Goal: Navigation & Orientation: Understand site structure

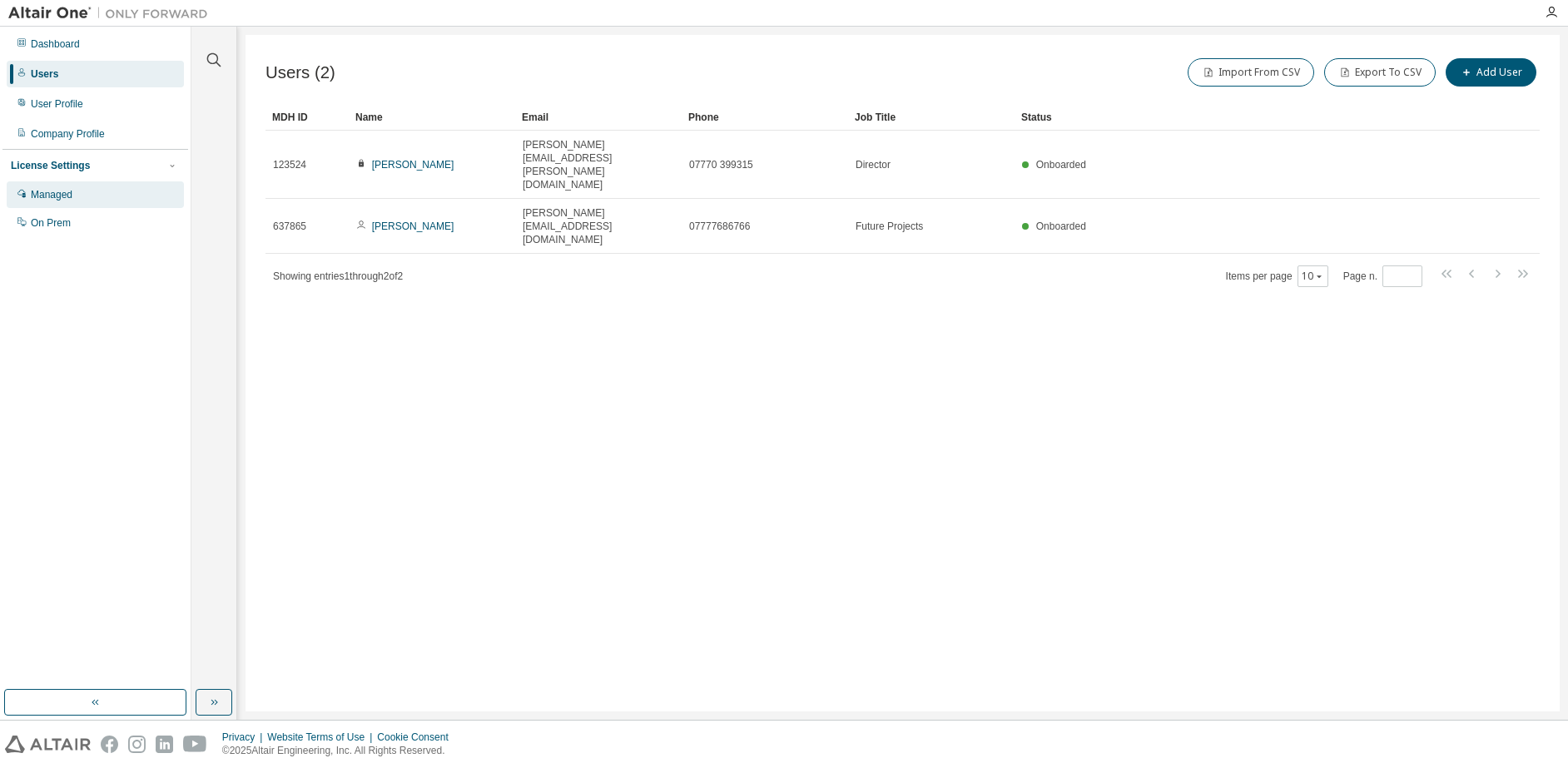
click at [70, 192] on div "Managed" at bounding box center [51, 195] width 42 height 14
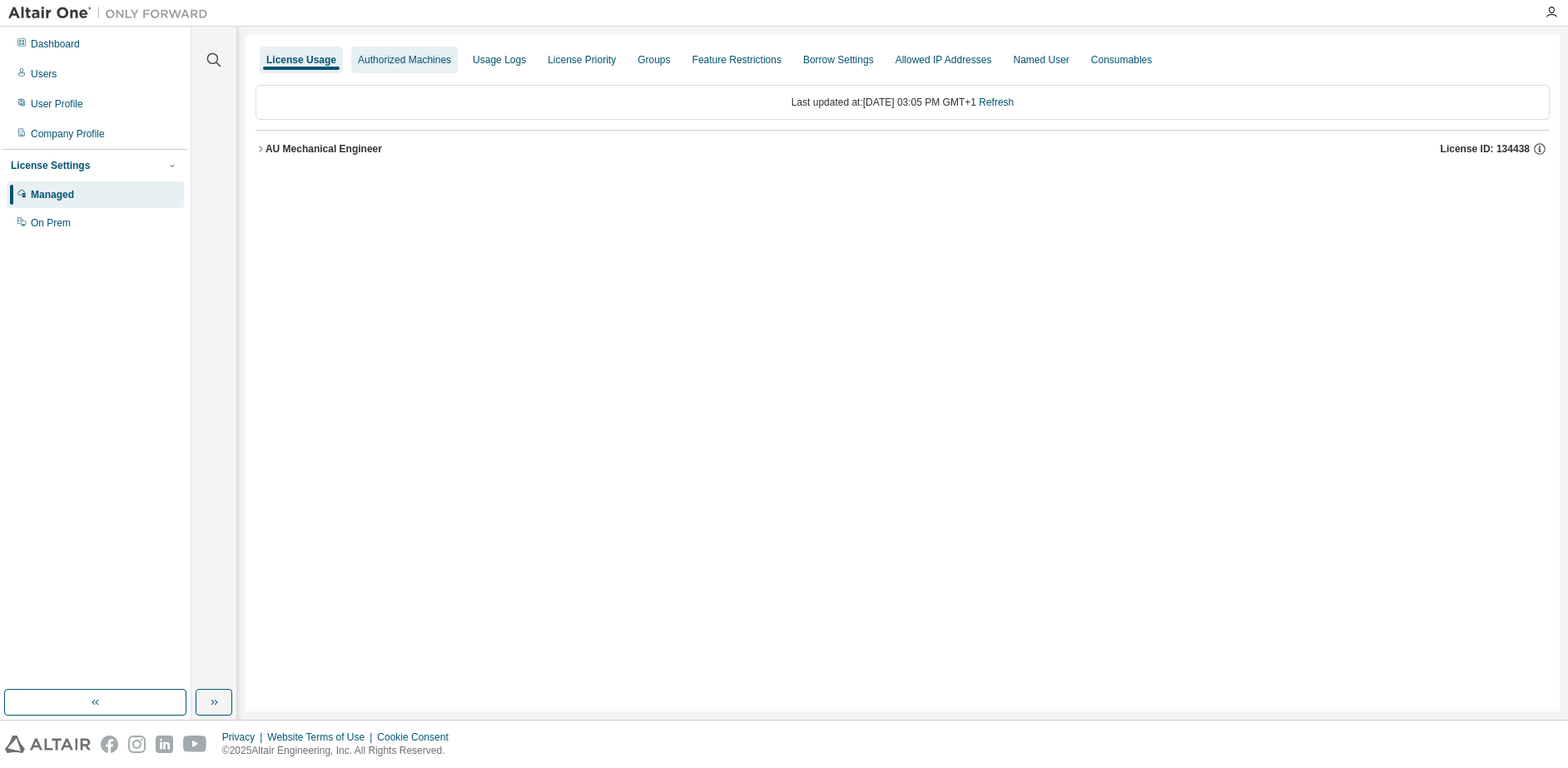
click at [448, 60] on div "Authorized Machines" at bounding box center [405, 60] width 93 height 14
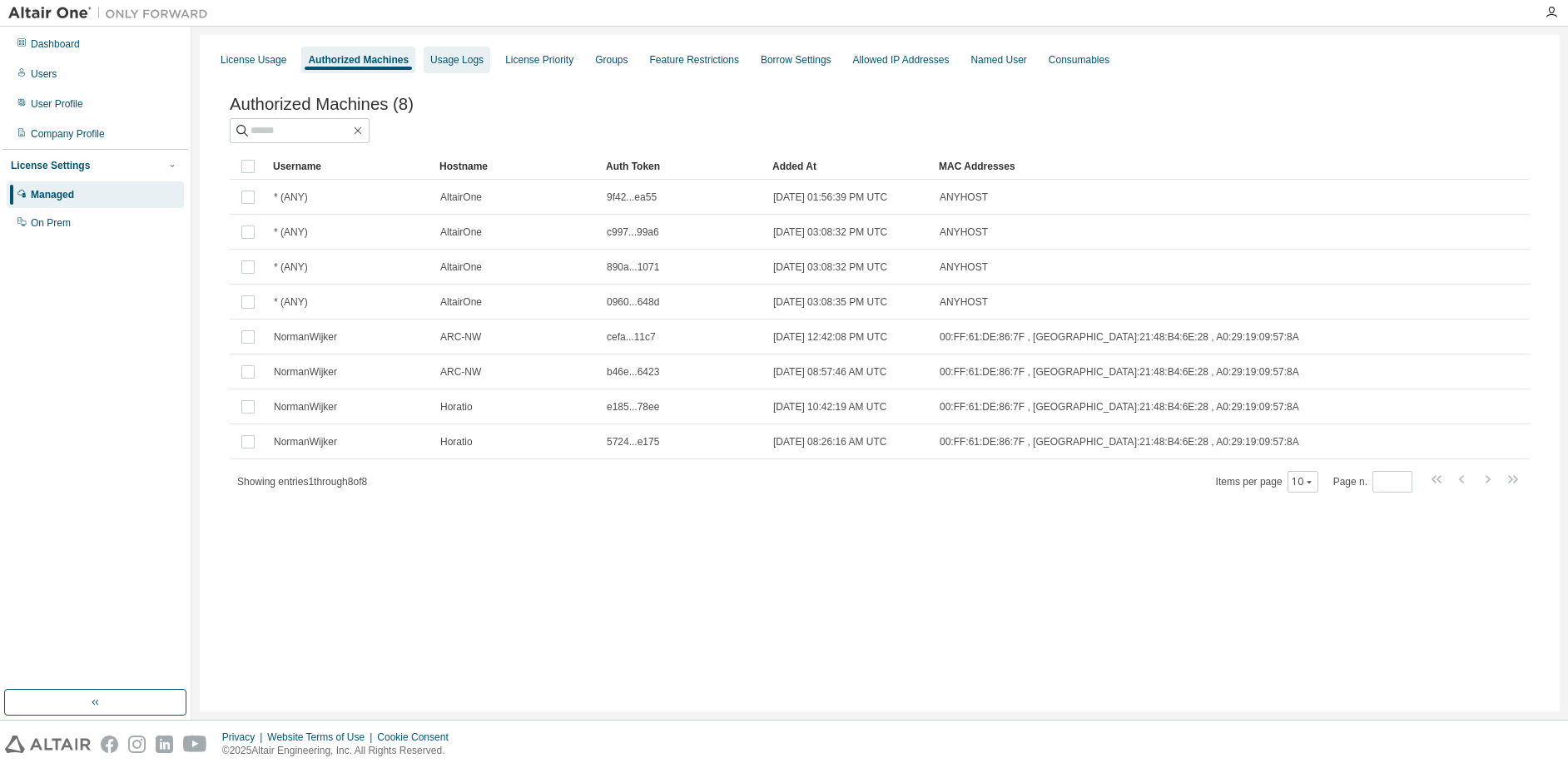
click at [476, 62] on div "Usage Logs" at bounding box center [456, 60] width 53 height 14
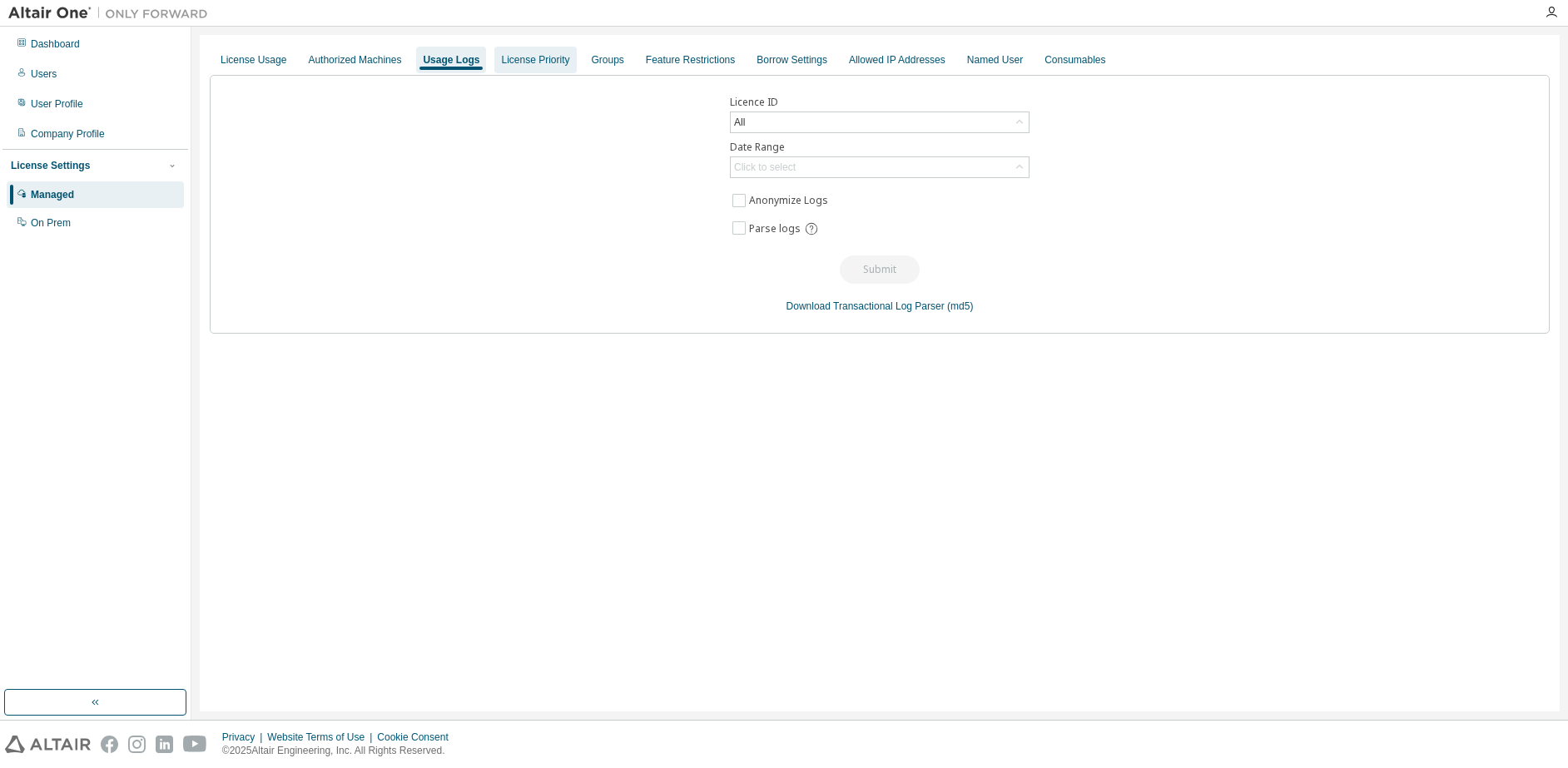
click at [558, 59] on div "License Priority" at bounding box center [535, 60] width 68 height 14
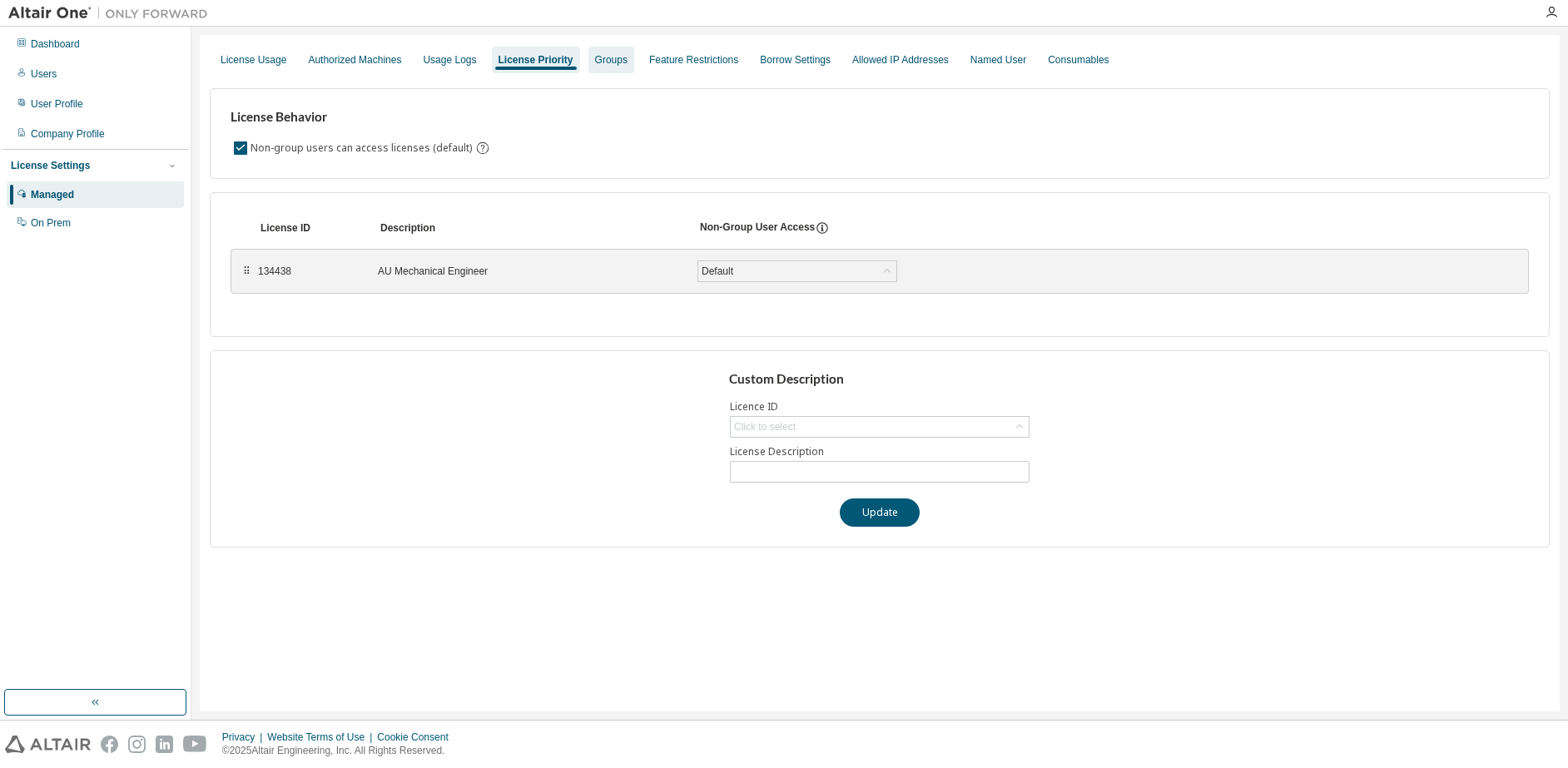
click at [613, 59] on div "Groups" at bounding box center [611, 60] width 32 height 14
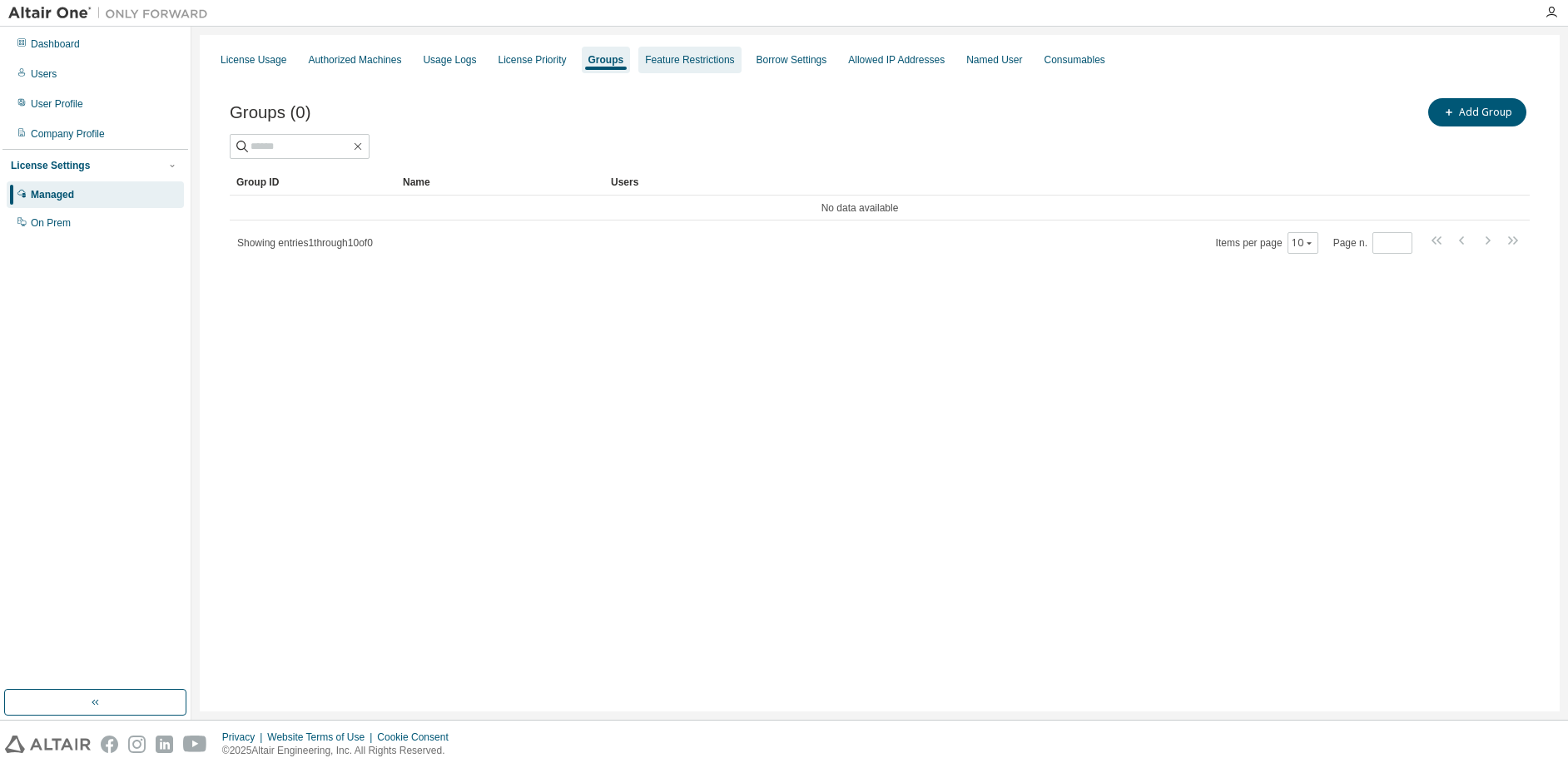
click at [680, 58] on div "Feature Restrictions" at bounding box center [689, 60] width 89 height 14
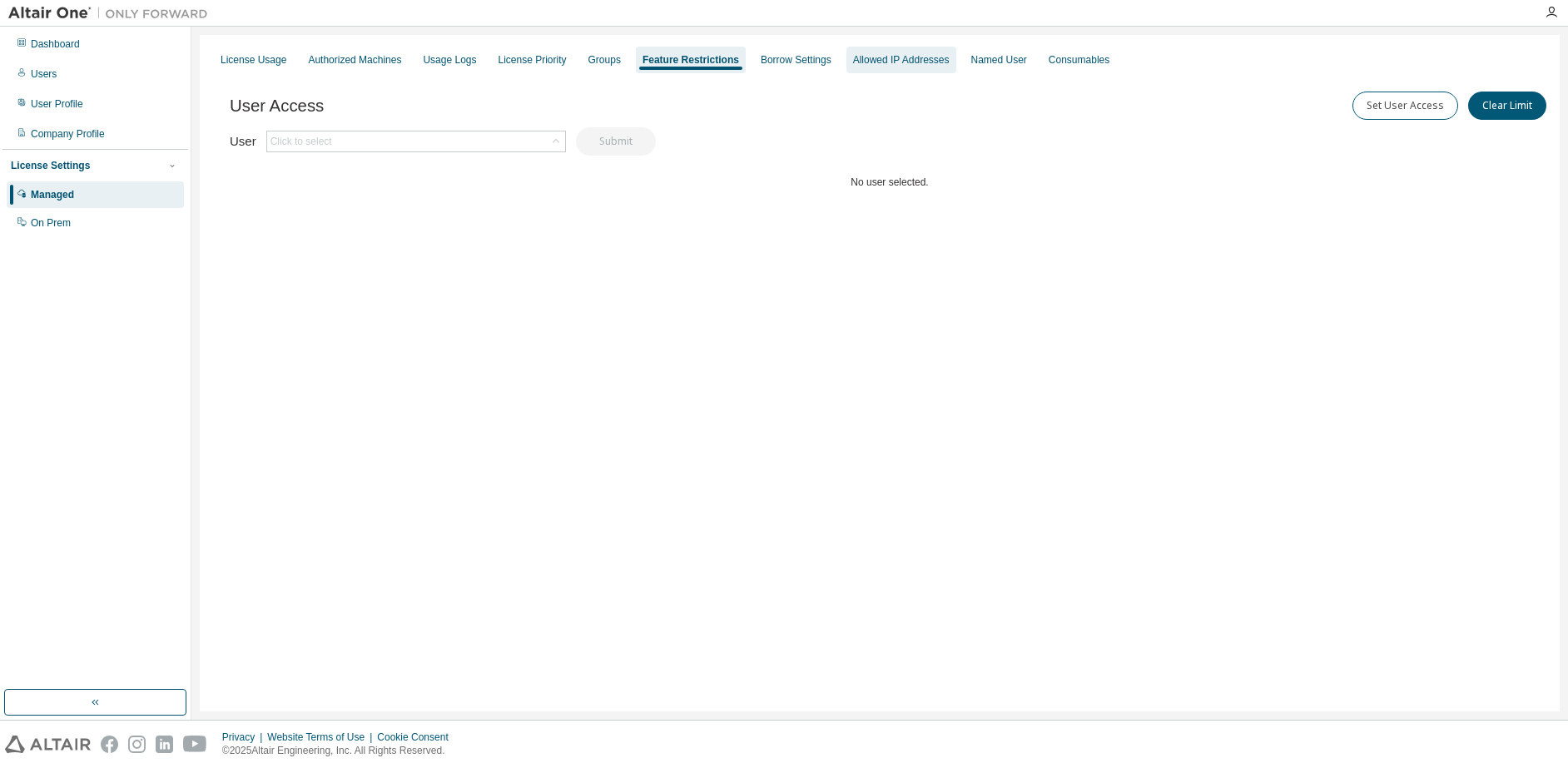
click at [904, 58] on div "Allowed IP Addresses" at bounding box center [901, 60] width 97 height 14
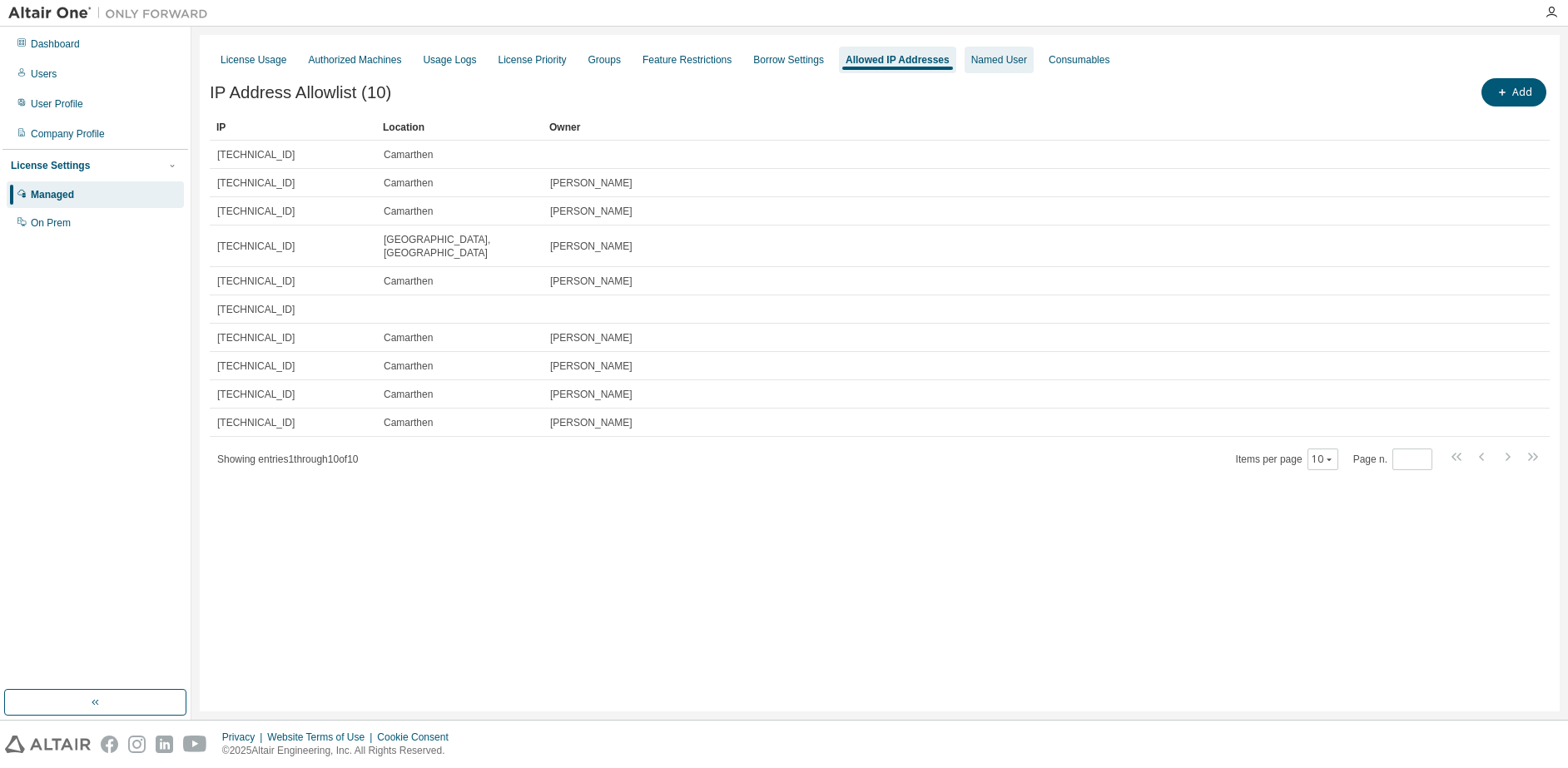
click at [1027, 54] on div "Named User" at bounding box center [1000, 60] width 56 height 14
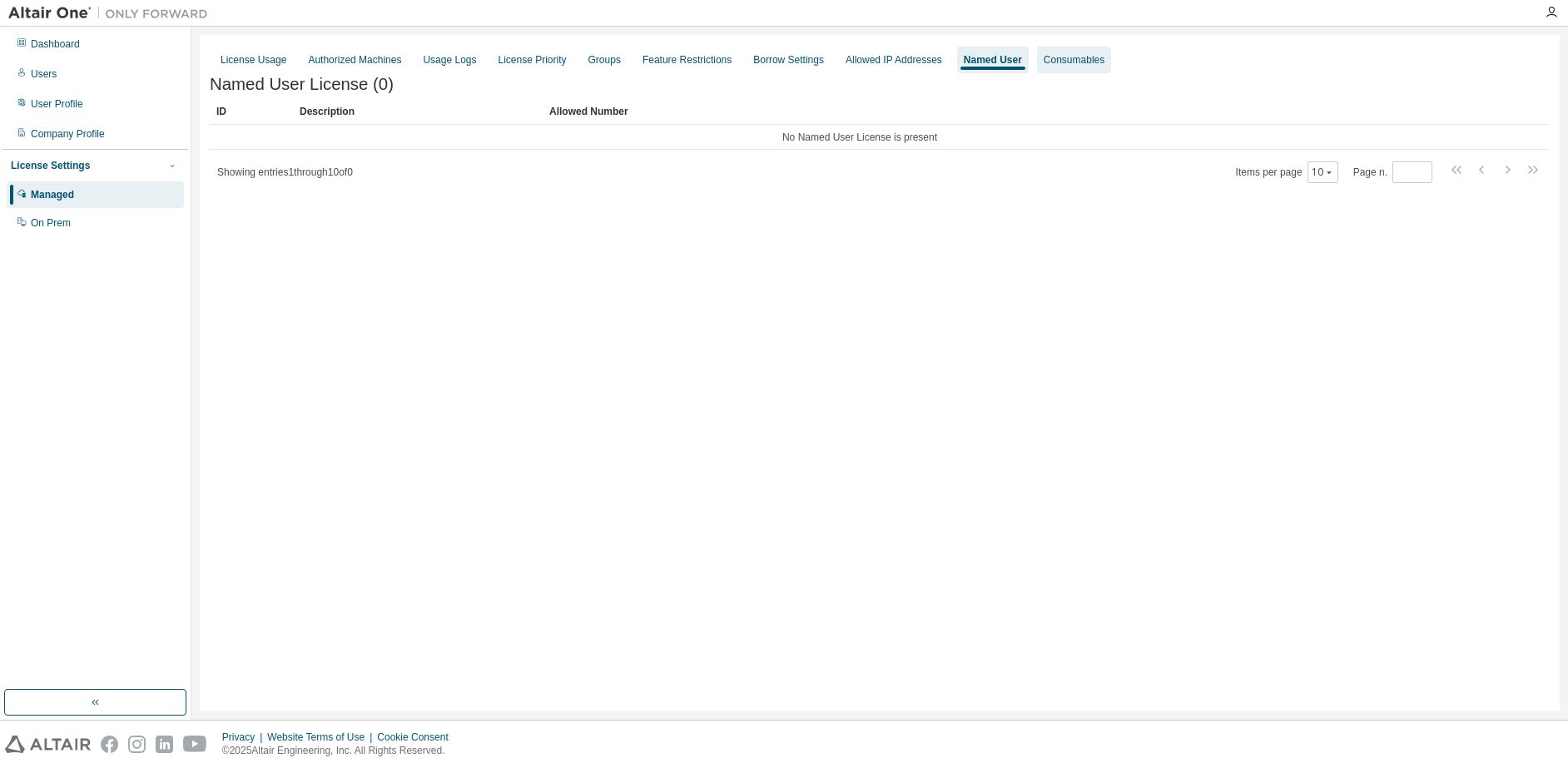
click at [1105, 58] on div "Consumables" at bounding box center [1074, 60] width 61 height 14
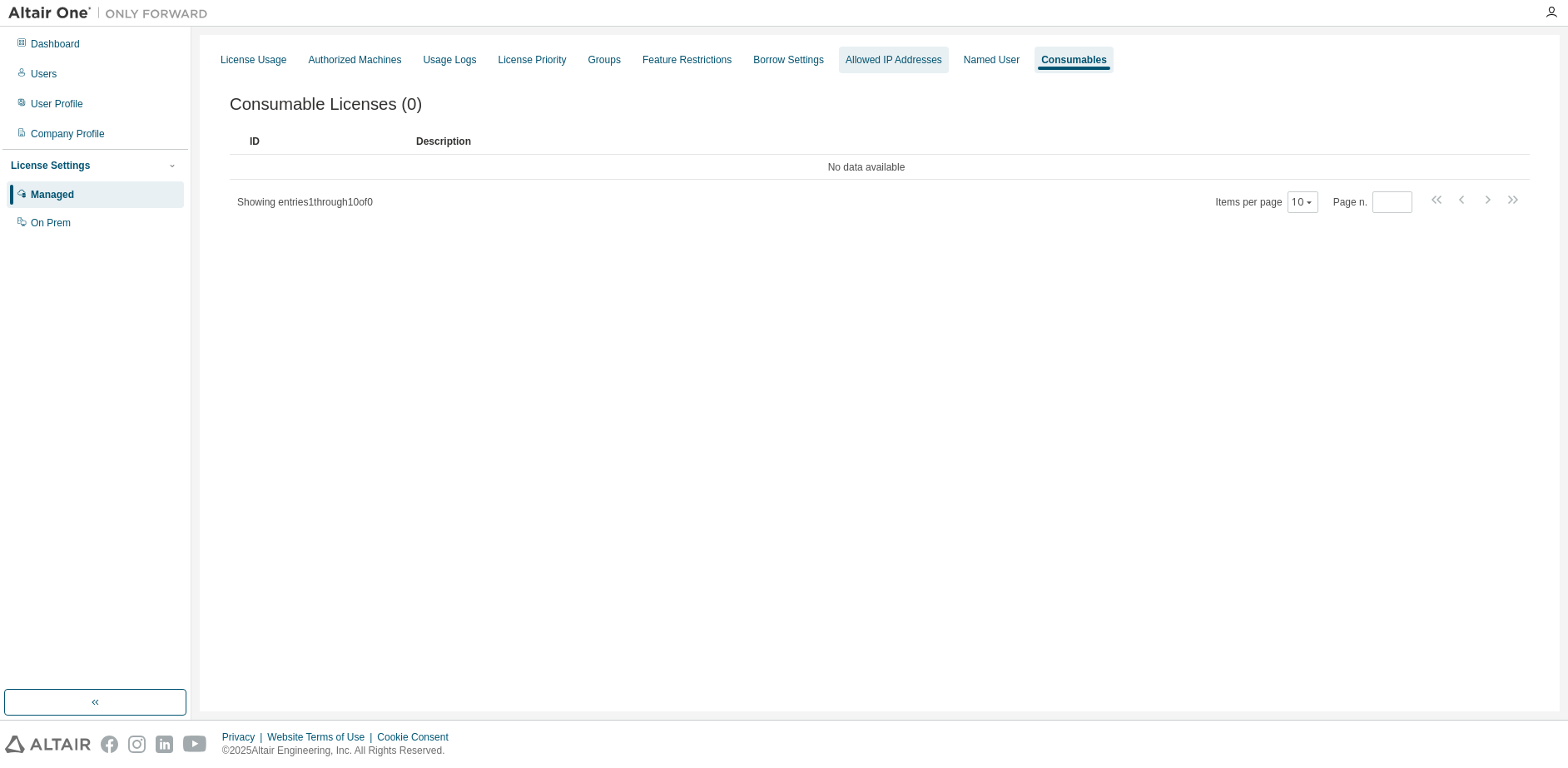
click at [924, 59] on div "Allowed IP Addresses" at bounding box center [894, 60] width 97 height 14
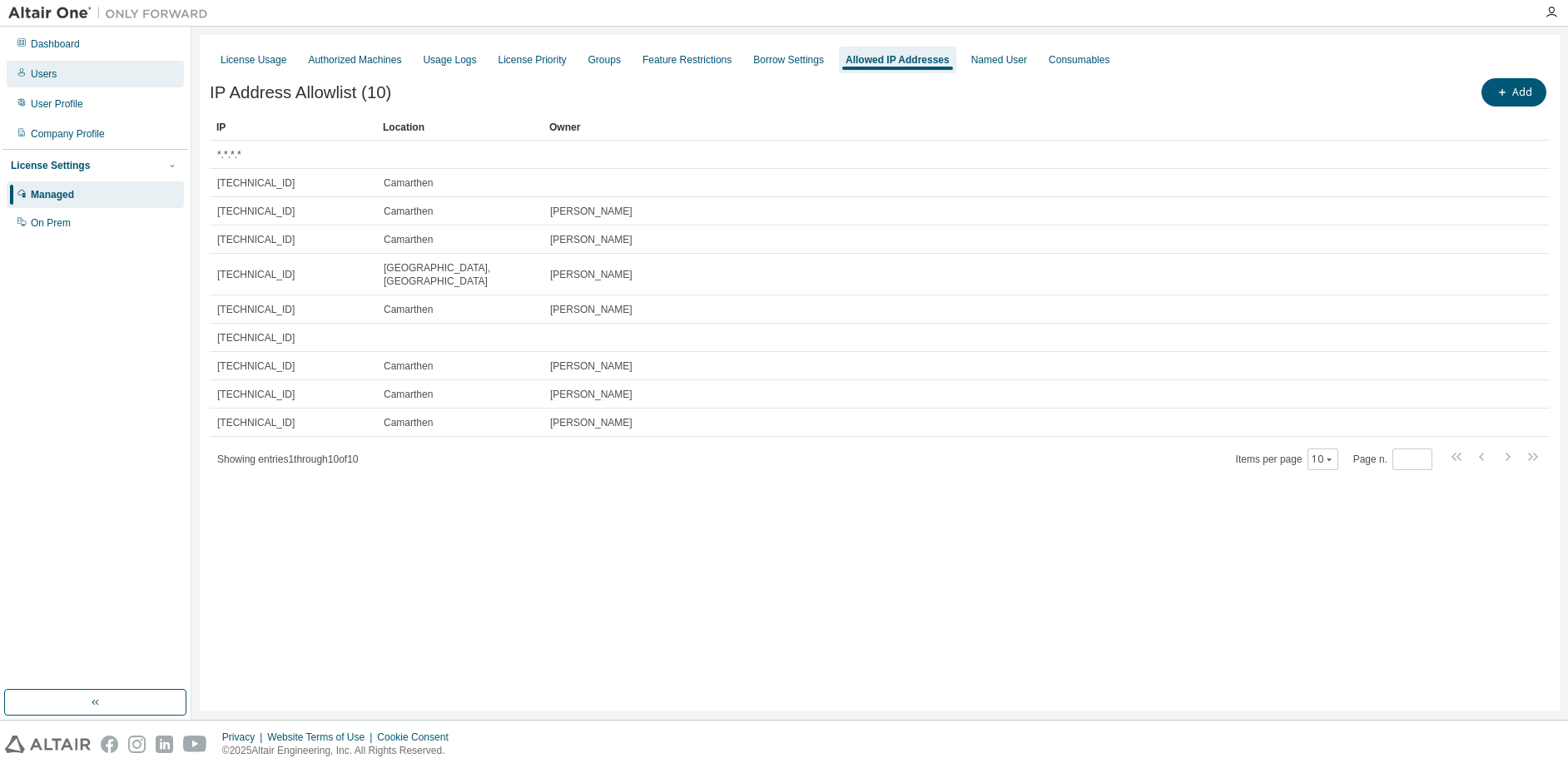
click at [63, 76] on div "Users" at bounding box center [95, 74] width 177 height 26
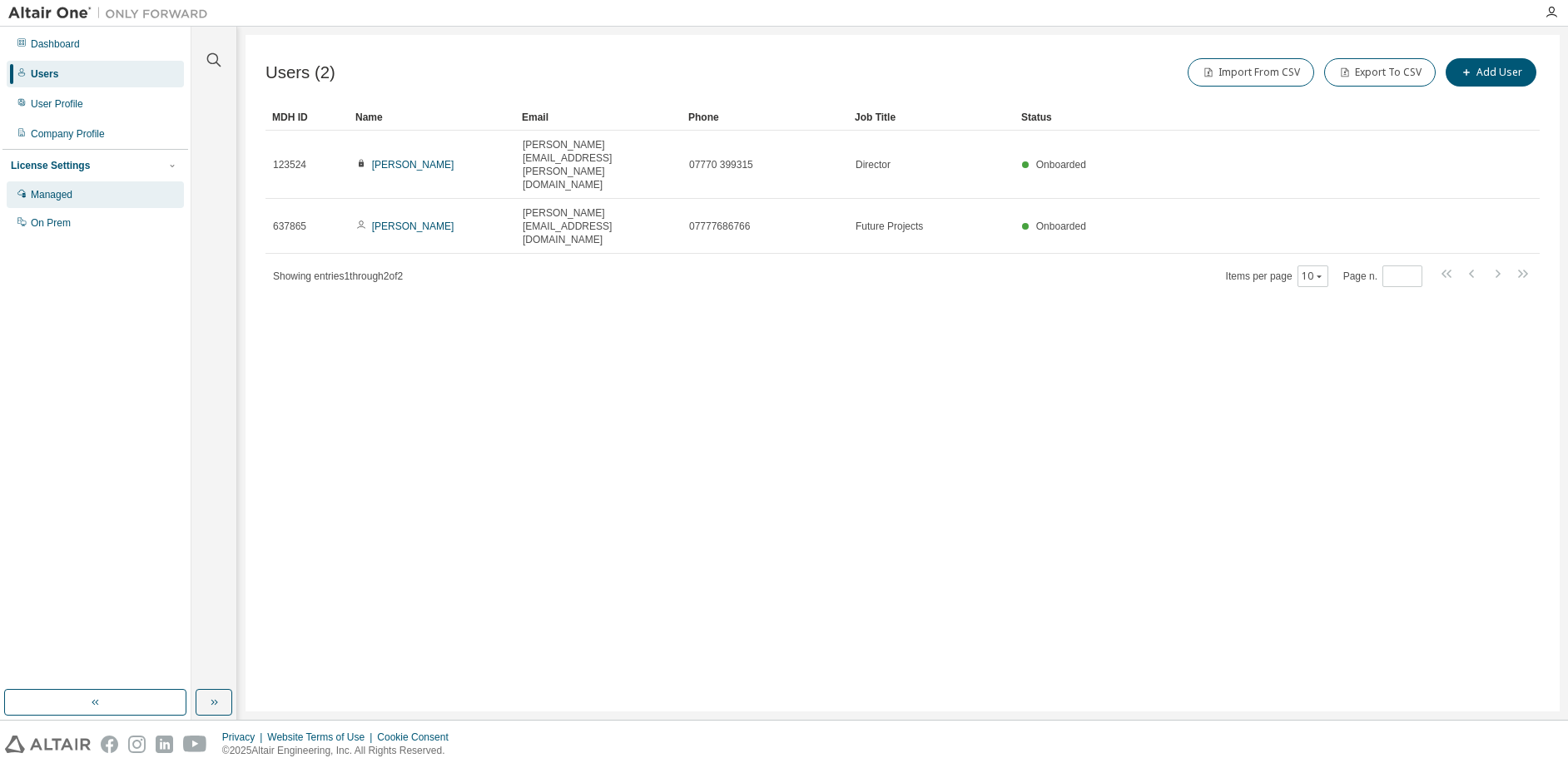
click at [67, 192] on div "Managed" at bounding box center [51, 195] width 42 height 14
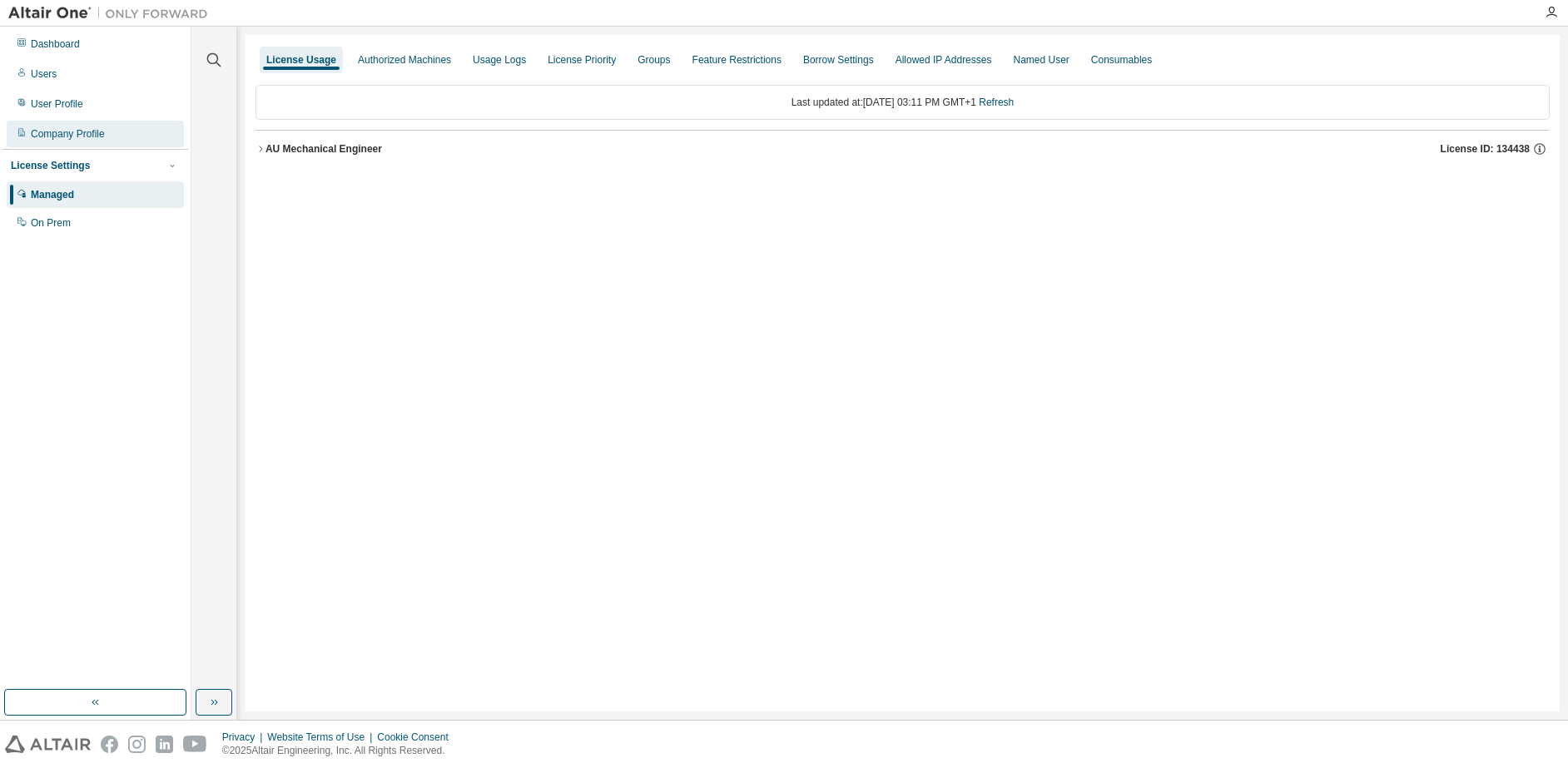
click at [95, 140] on div "Company Profile" at bounding box center [67, 134] width 74 height 14
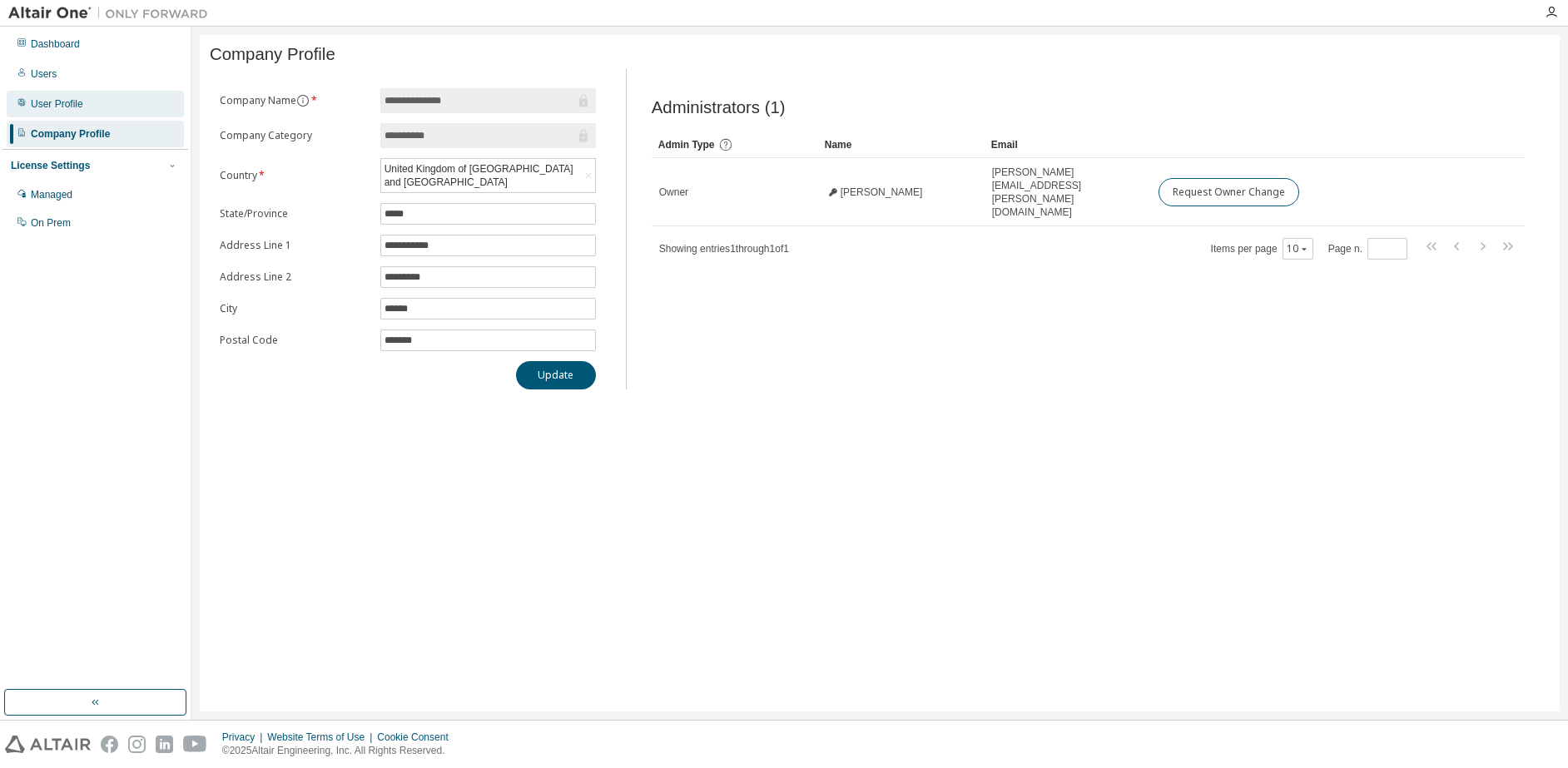
click at [61, 104] on div "User Profile" at bounding box center [57, 104] width 53 height 14
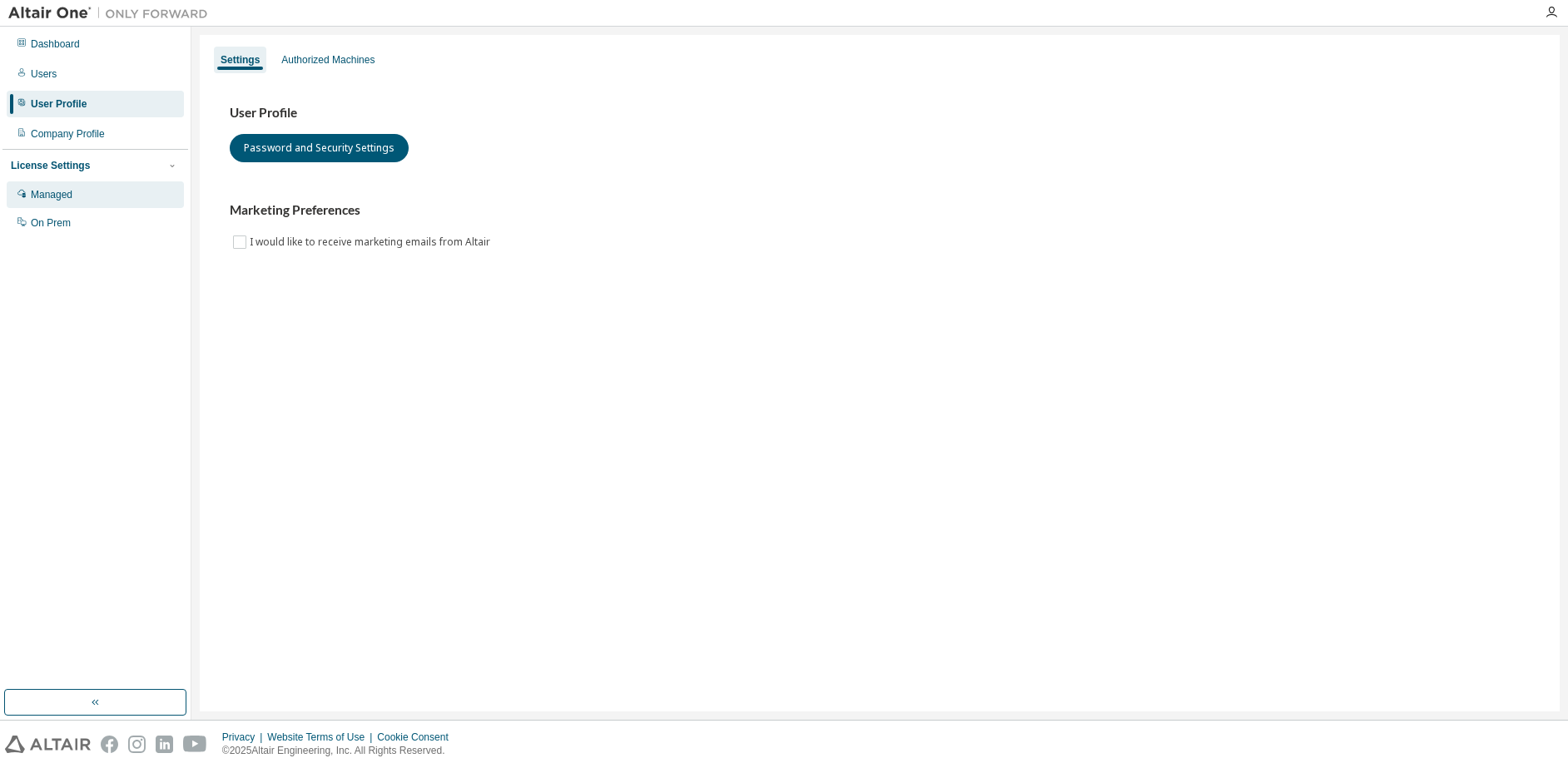
click at [64, 192] on div "Managed" at bounding box center [51, 195] width 42 height 14
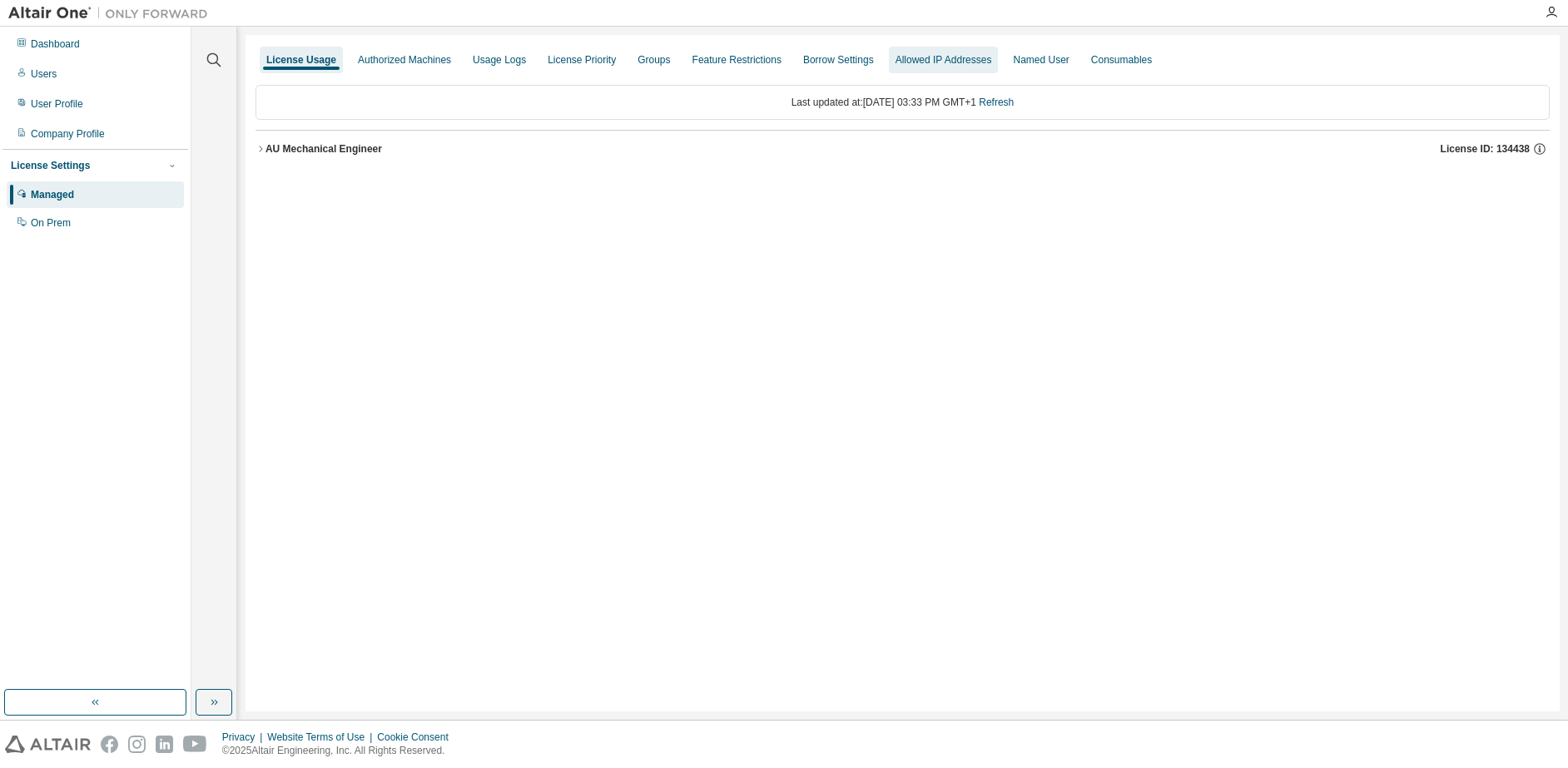
click at [942, 62] on div "Allowed IP Addresses" at bounding box center [944, 60] width 97 height 14
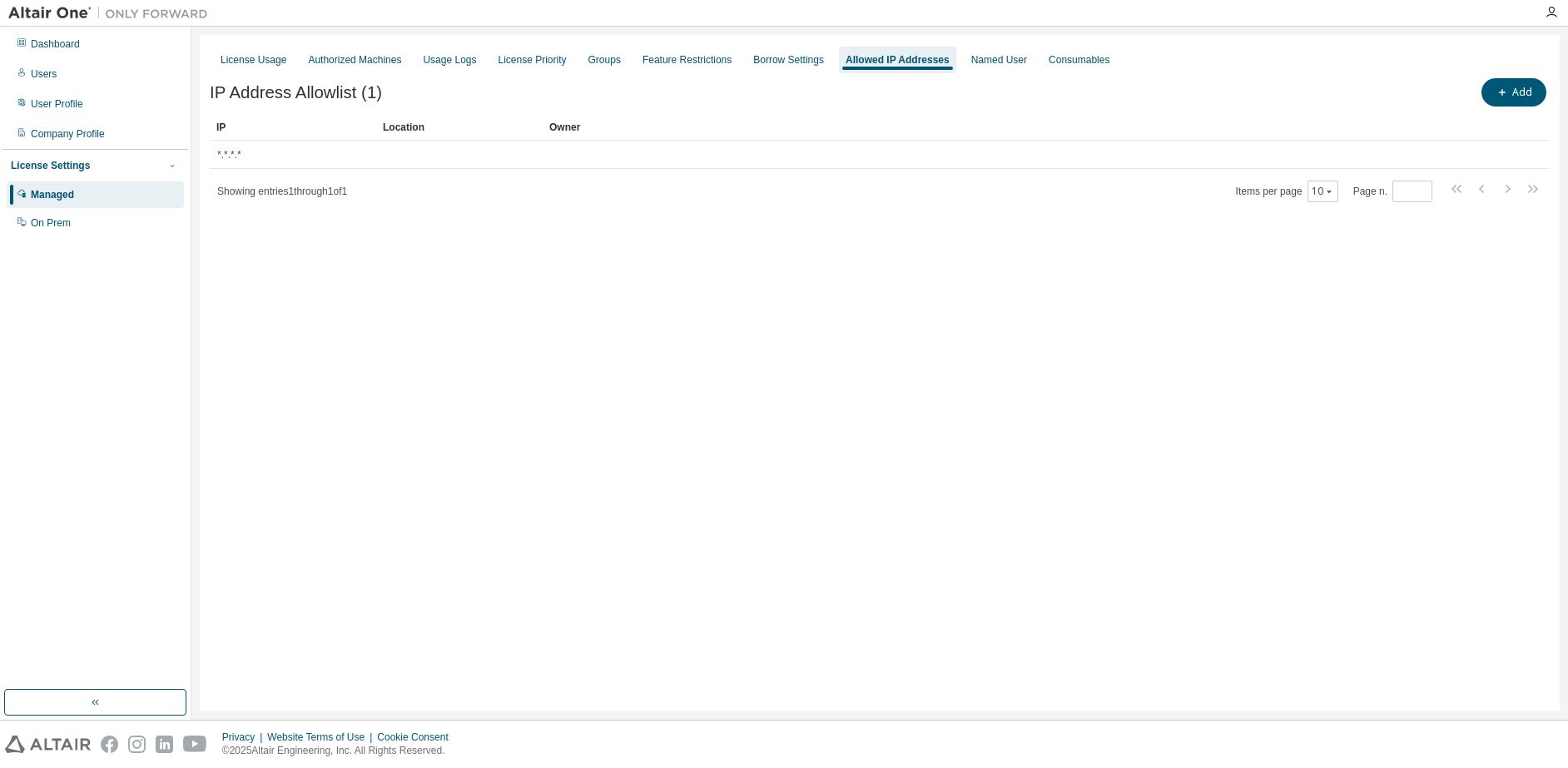
click at [428, 183] on div "Showing entries 1 through 1 of 1 Items per page 10 Page n. *" at bounding box center [879, 191] width 1340 height 24
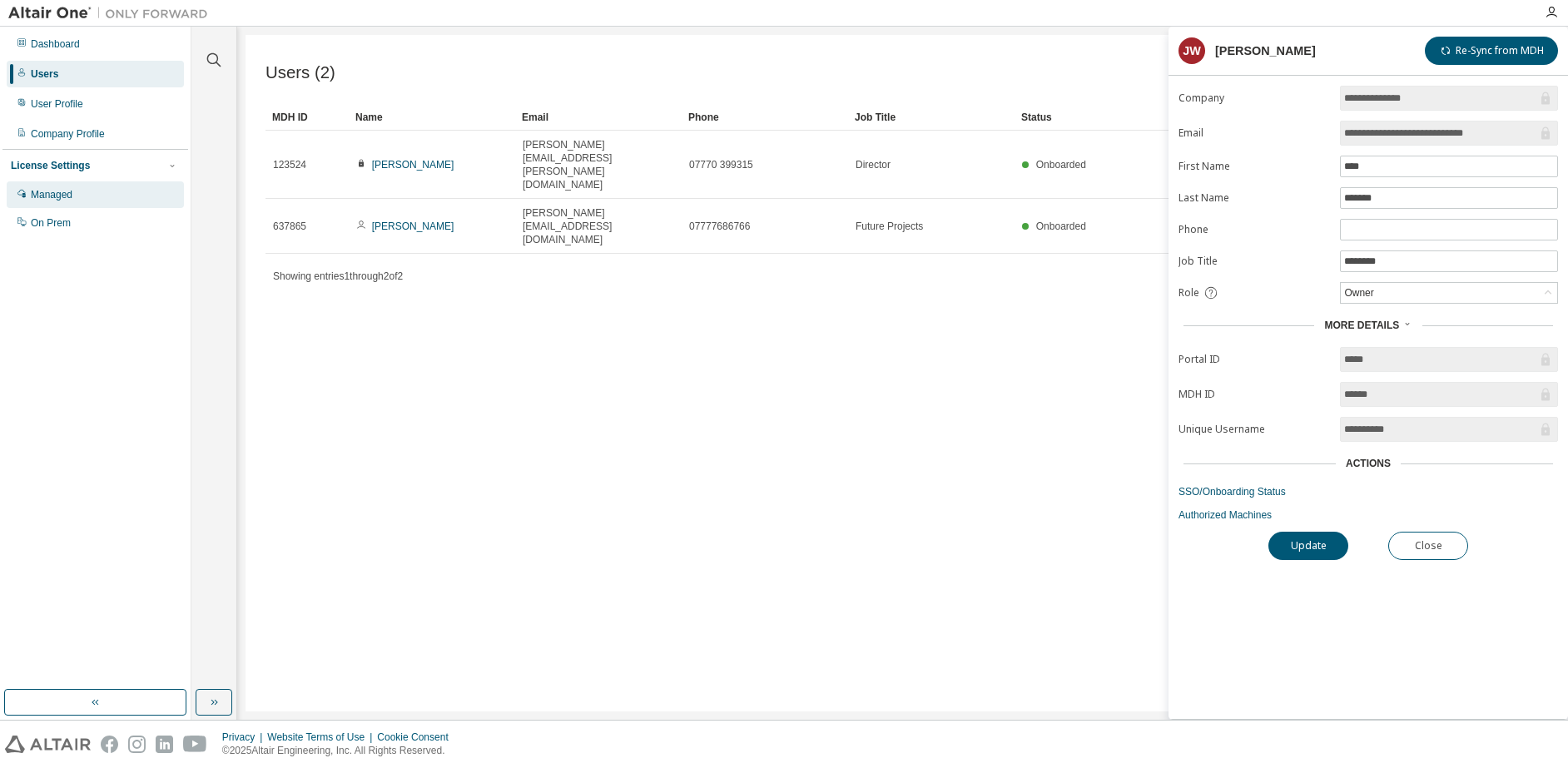
click at [58, 196] on div "Managed" at bounding box center [51, 195] width 42 height 14
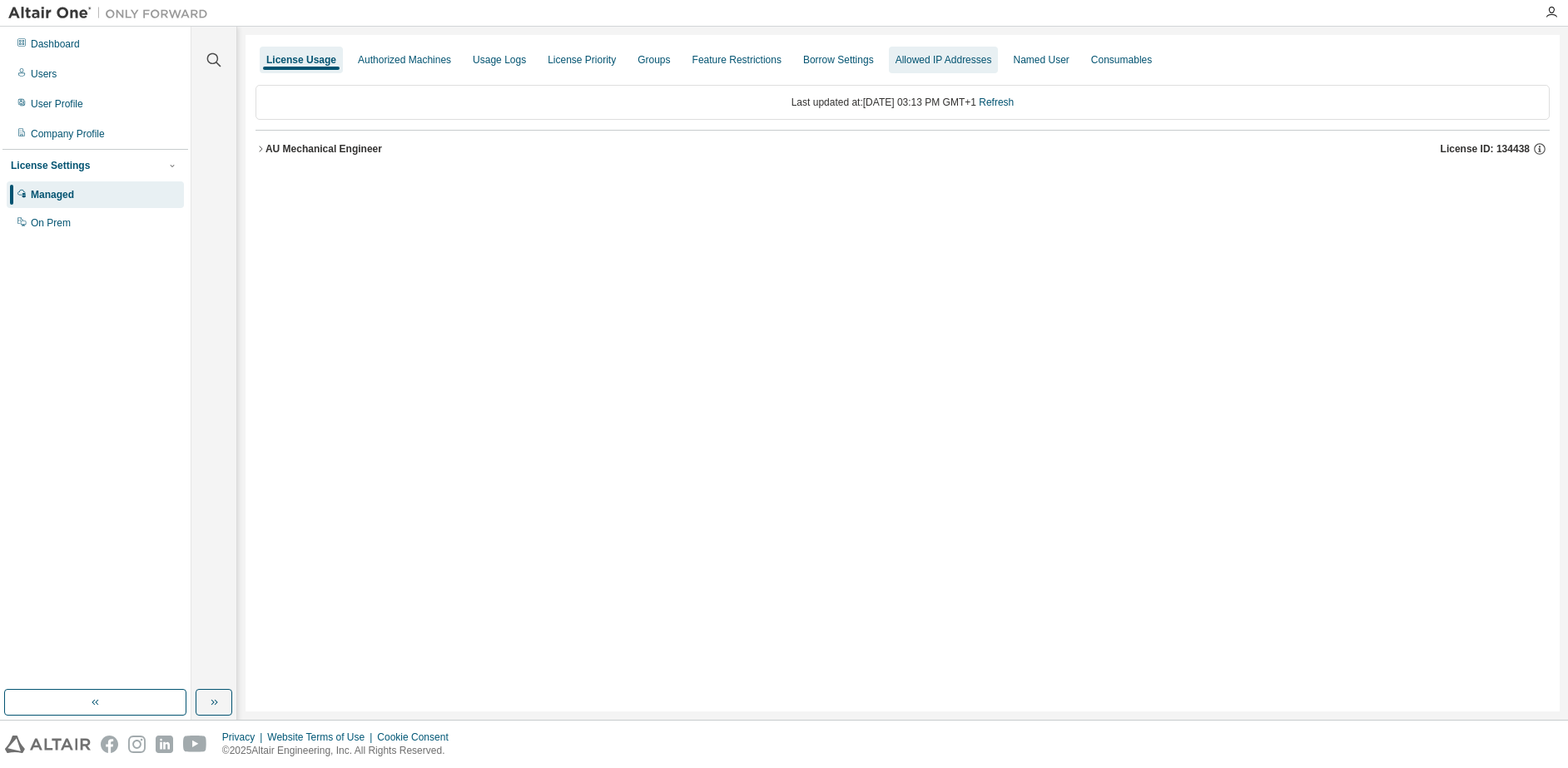
click at [956, 58] on div "Allowed IP Addresses" at bounding box center [944, 60] width 97 height 14
